Goal: Obtain resource: Obtain resource

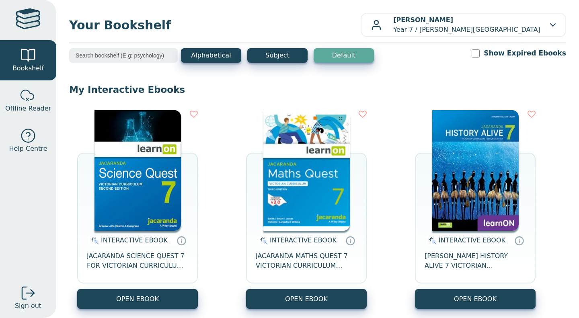
click at [315, 172] on img at bounding box center [307, 170] width 86 height 121
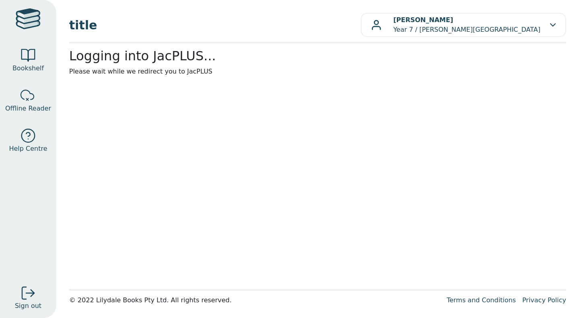
click at [315, 172] on main1 "Logging into JacPLUS... Please wait while we redirect you to JacPLUS" at bounding box center [317, 166] width 497 height 236
